Goal: Find contact information: Obtain details needed to contact an individual or organization

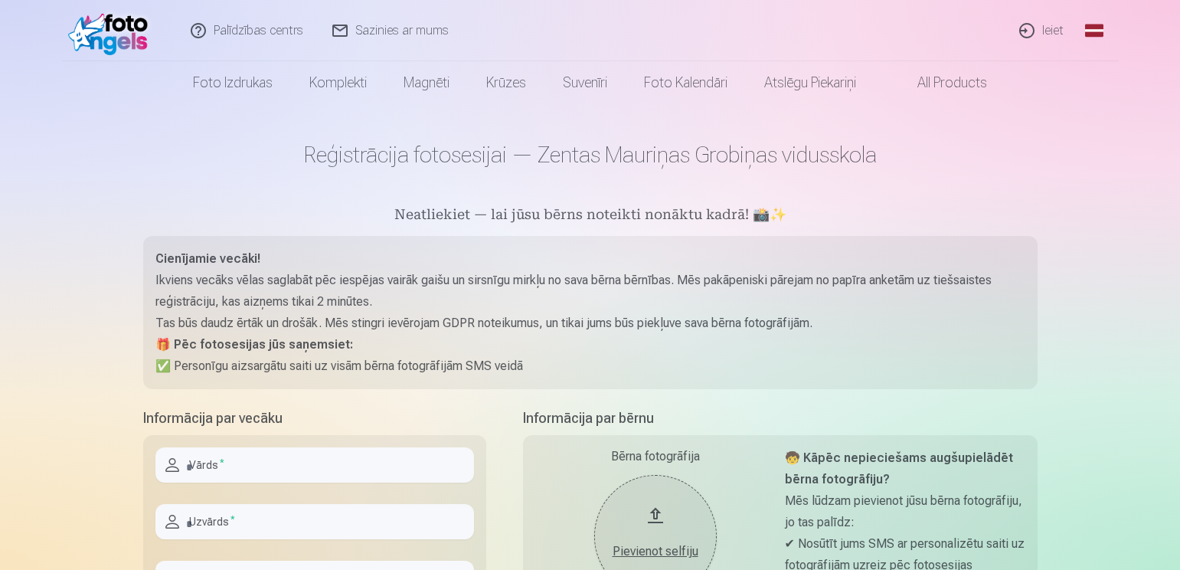
click at [390, 34] on link "Sazinies ar mums" at bounding box center [391, 30] width 145 height 61
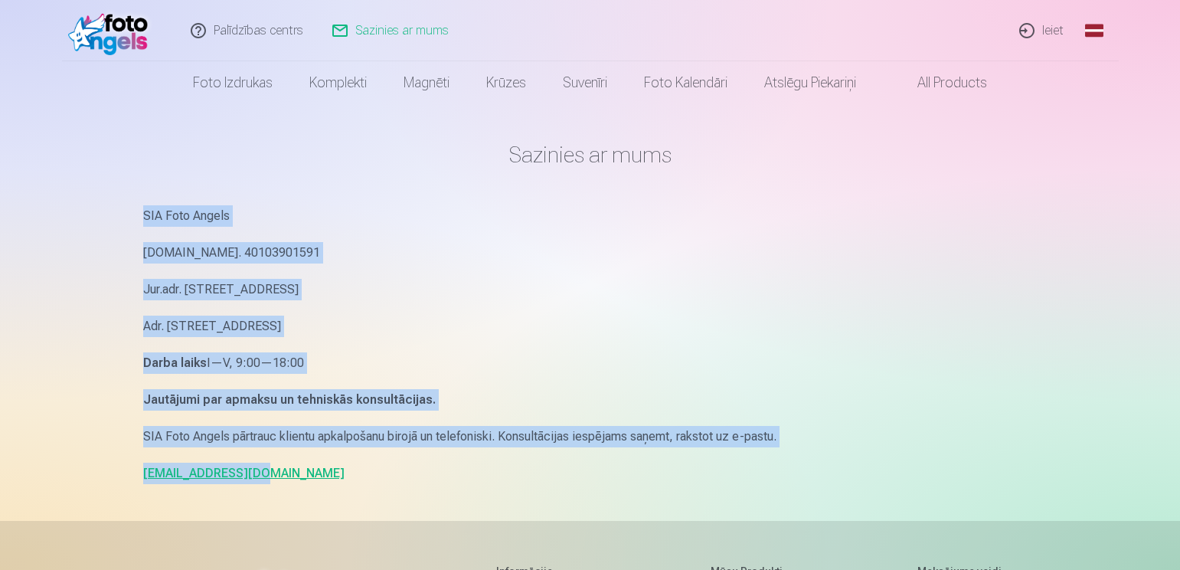
drag, startPoint x: 260, startPoint y: 477, endPoint x: 129, endPoint y: 206, distance: 301.1
click at [129, 206] on div "Palīdzības centrs Sazinies ar mums Ieiet Global Latvian (lv) Lithuanian (lt) Ru…" at bounding box center [590, 471] width 1180 height 942
copy div "SIA Foto Angels Reg.Nr. 40103901591 Jur.adr. Rīga, Dzelzavas iela 74 k-1 - 34, …"
click at [231, 487] on main "Sazinies ar mums SIA Foto Angels Reg.Nr. 40103901591 Jur.adr. Rīga, Dzelzavas i…" at bounding box center [590, 312] width 894 height 417
click at [265, 483] on p "info@fotoangels.lv" at bounding box center [590, 473] width 894 height 21
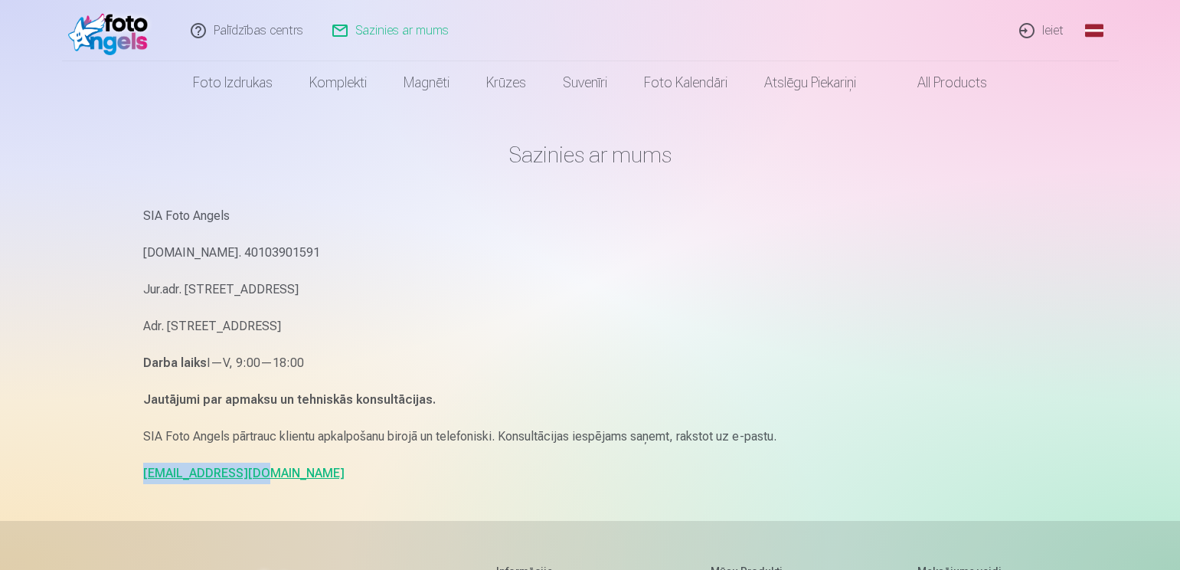
drag, startPoint x: 257, startPoint y: 473, endPoint x: 138, endPoint y: 472, distance: 118.7
click at [135, 472] on div "Sazinies ar mums SIA Foto Angels Reg.Nr. 40103901591 Jur.adr. Rīga, Dzelzavas i…" at bounding box center [590, 471] width 919 height 942
copy link "info@fotoangels.lv"
